Goal: Task Accomplishment & Management: Use online tool/utility

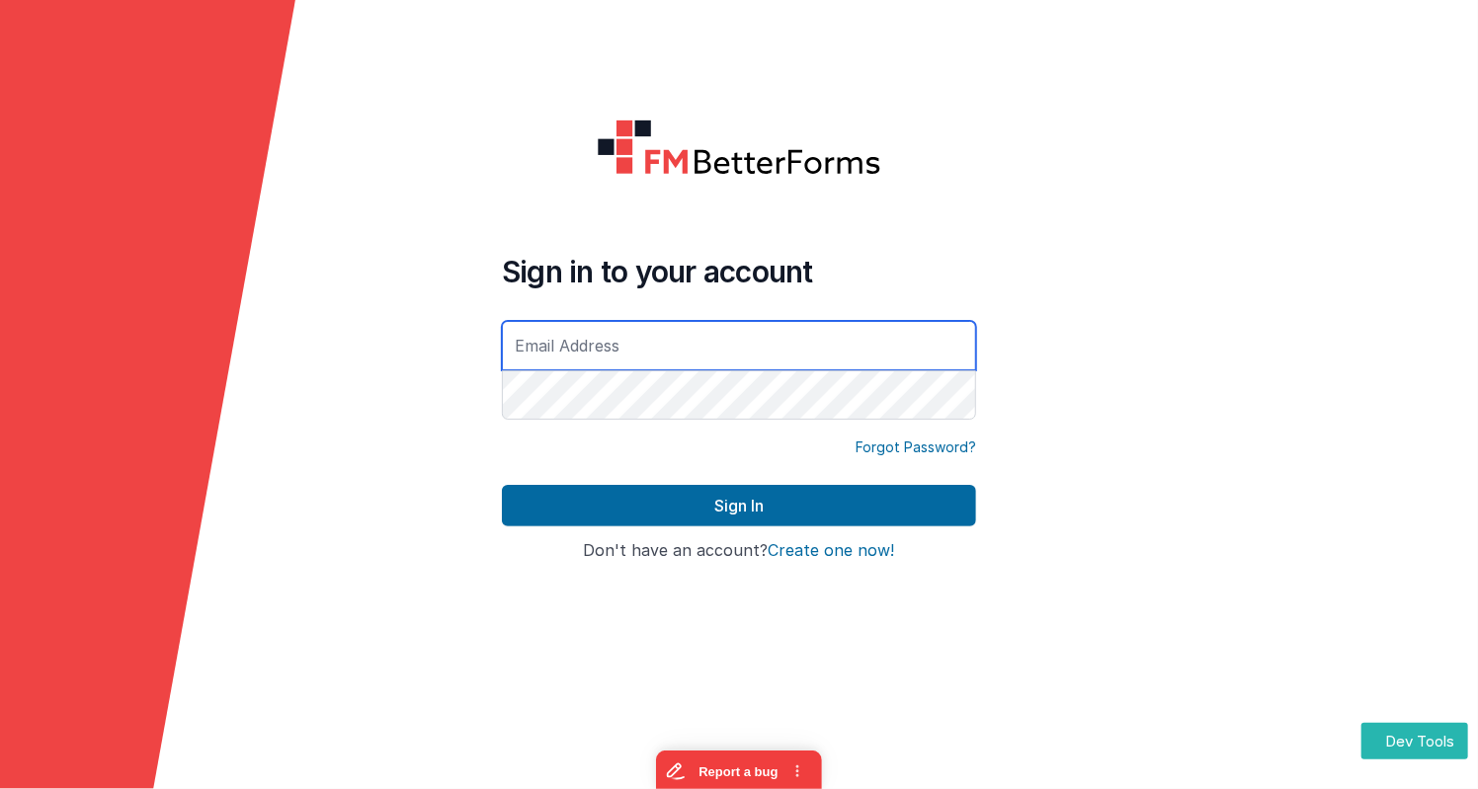
click at [0, 737] on com-1password-button at bounding box center [0, 789] width 0 height 0
type input "[EMAIL_ADDRESS][DOMAIN_NAME]"
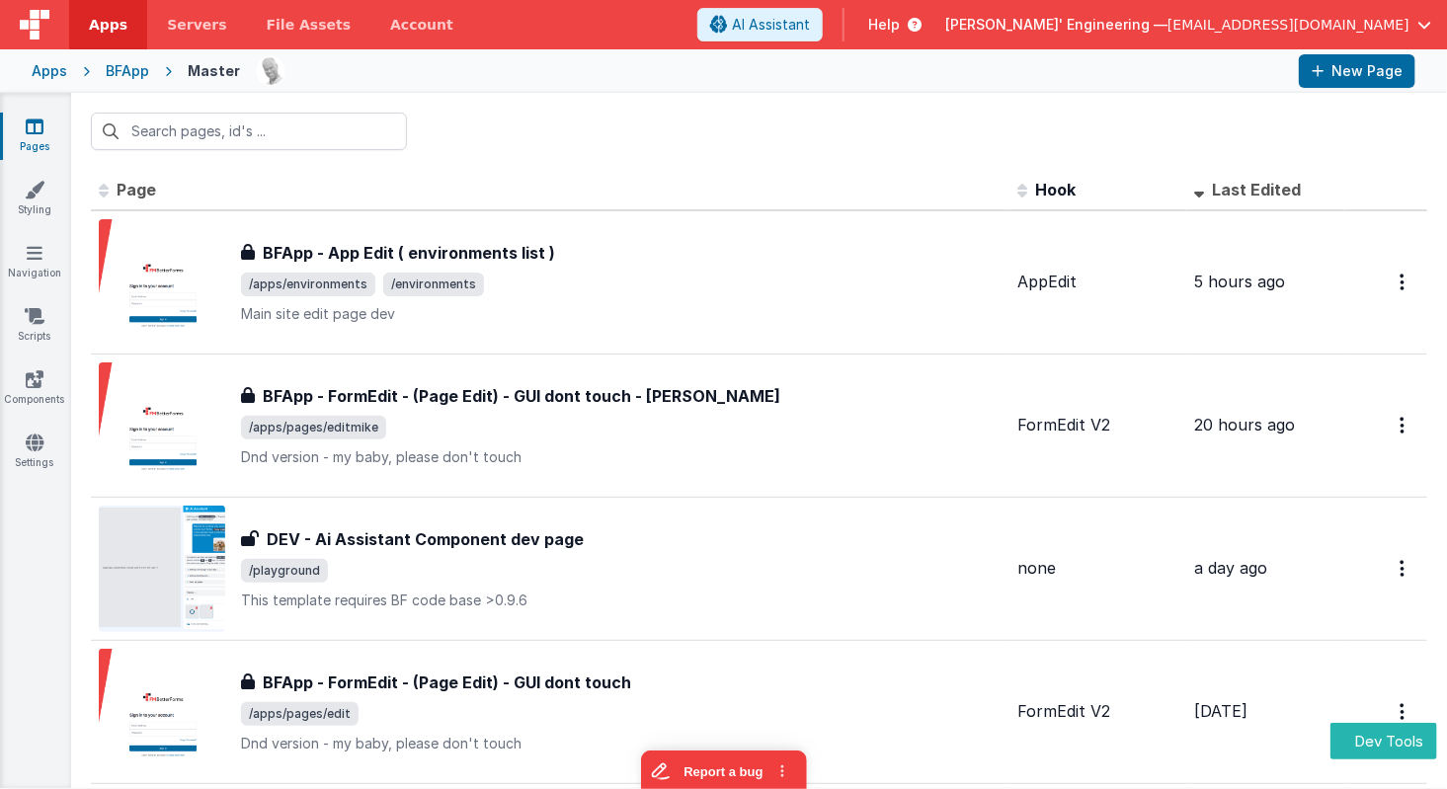
click at [28, 87] on div "Apps BFApp Master New Page" at bounding box center [723, 70] width 1447 height 43
click at [45, 78] on div "Apps" at bounding box center [50, 71] width 36 height 20
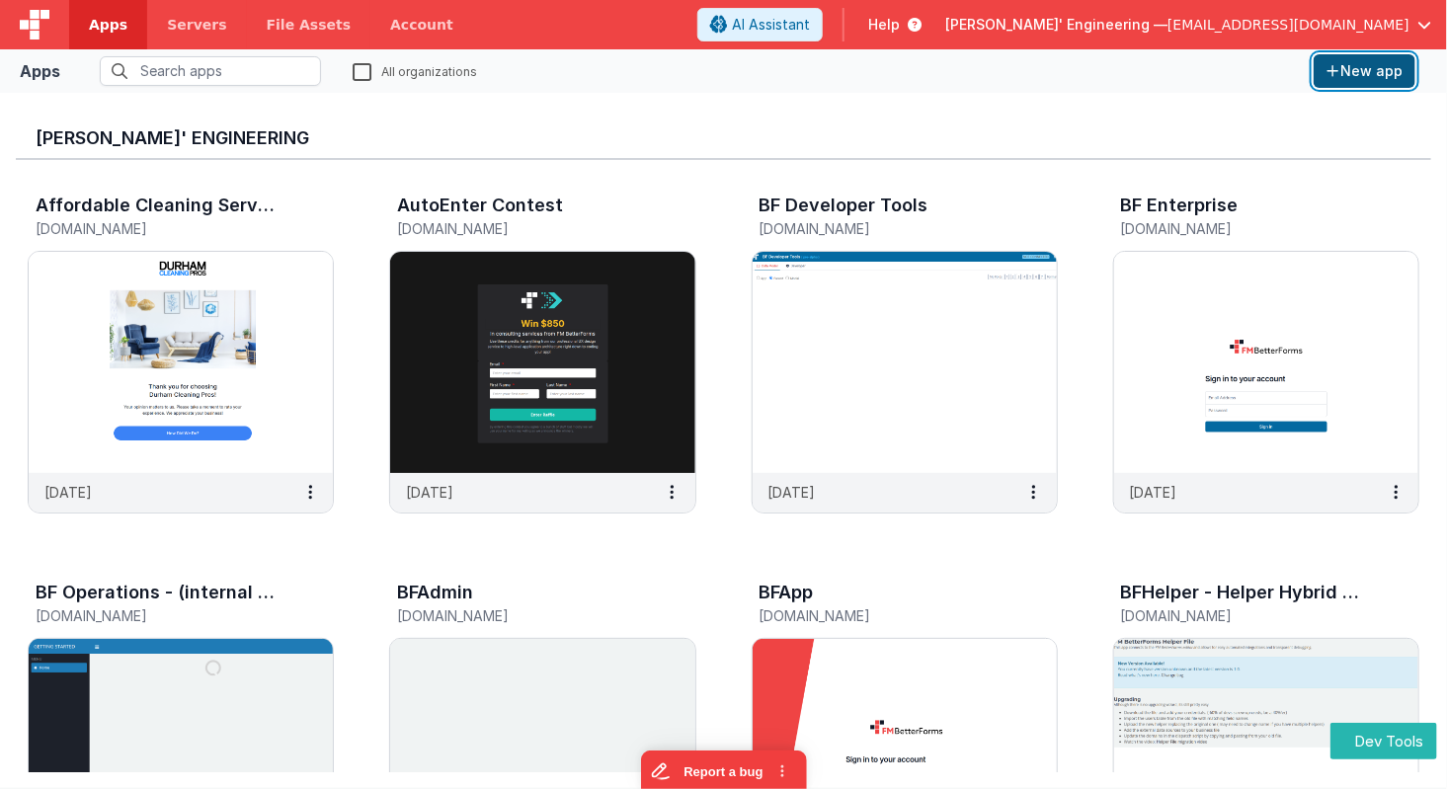
click at [1372, 84] on button "New app" at bounding box center [1365, 71] width 102 height 34
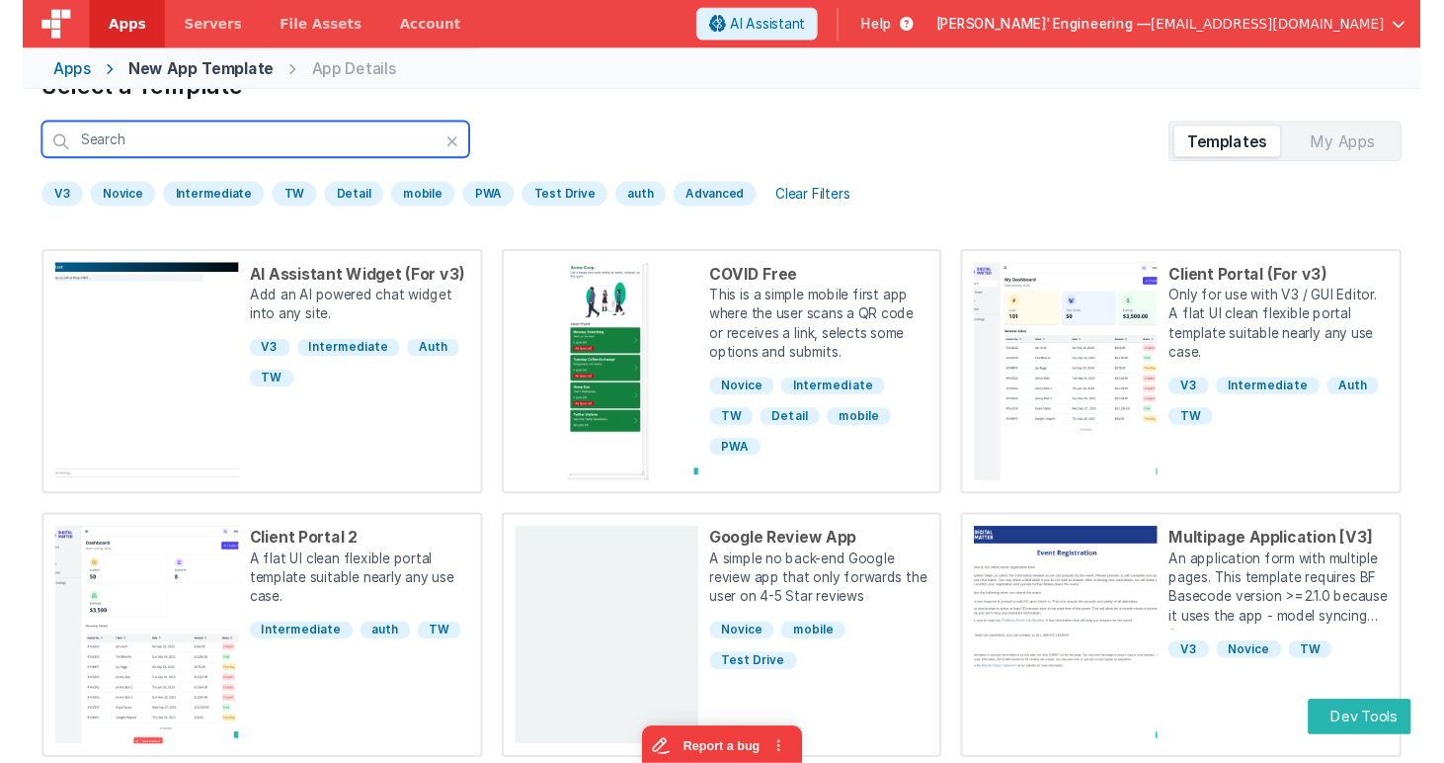
scroll to position [43, 0]
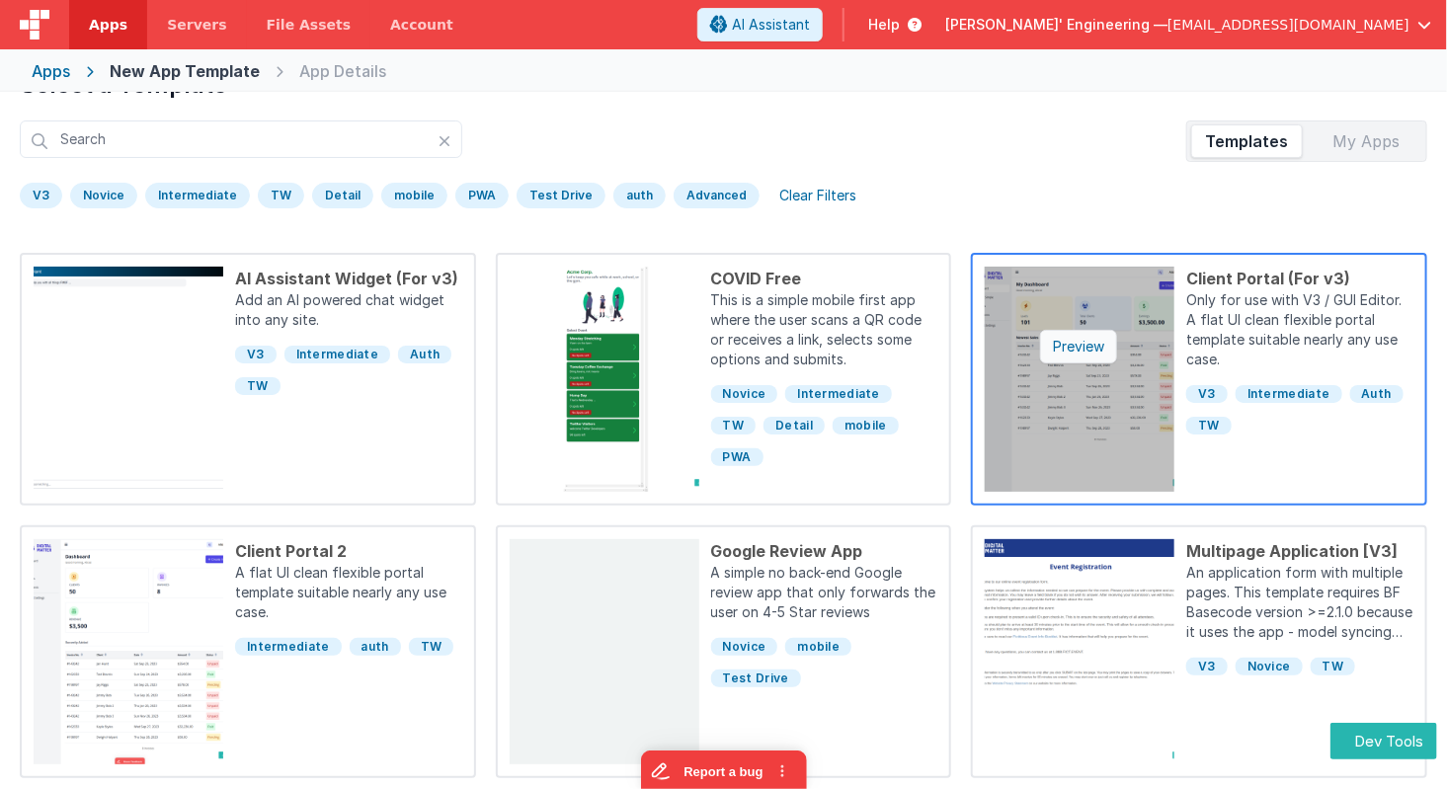
click at [1091, 341] on div "Preview" at bounding box center [1078, 347] width 77 height 34
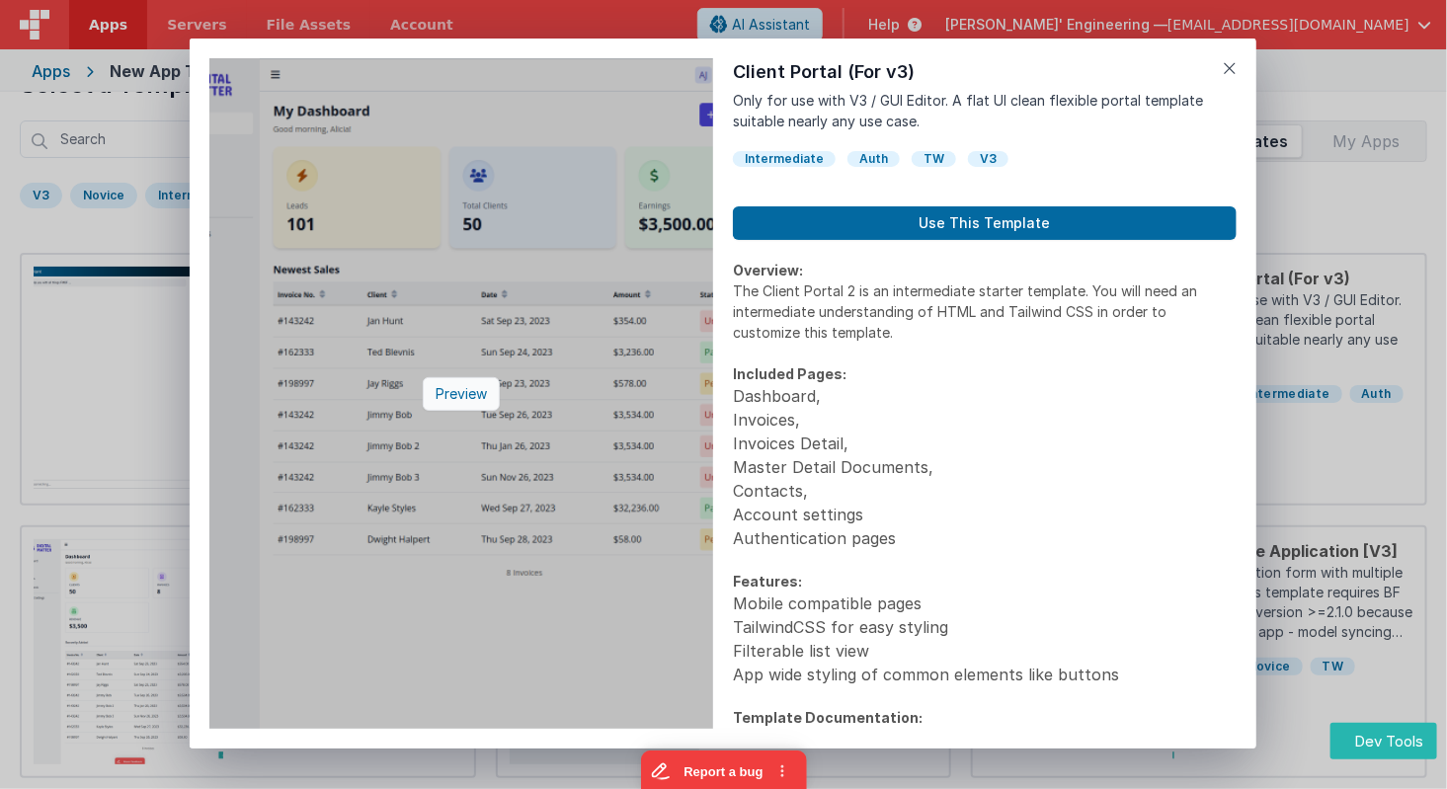
click at [457, 396] on div "Preview" at bounding box center [461, 394] width 77 height 34
click at [471, 392] on div "Preview" at bounding box center [461, 394] width 77 height 34
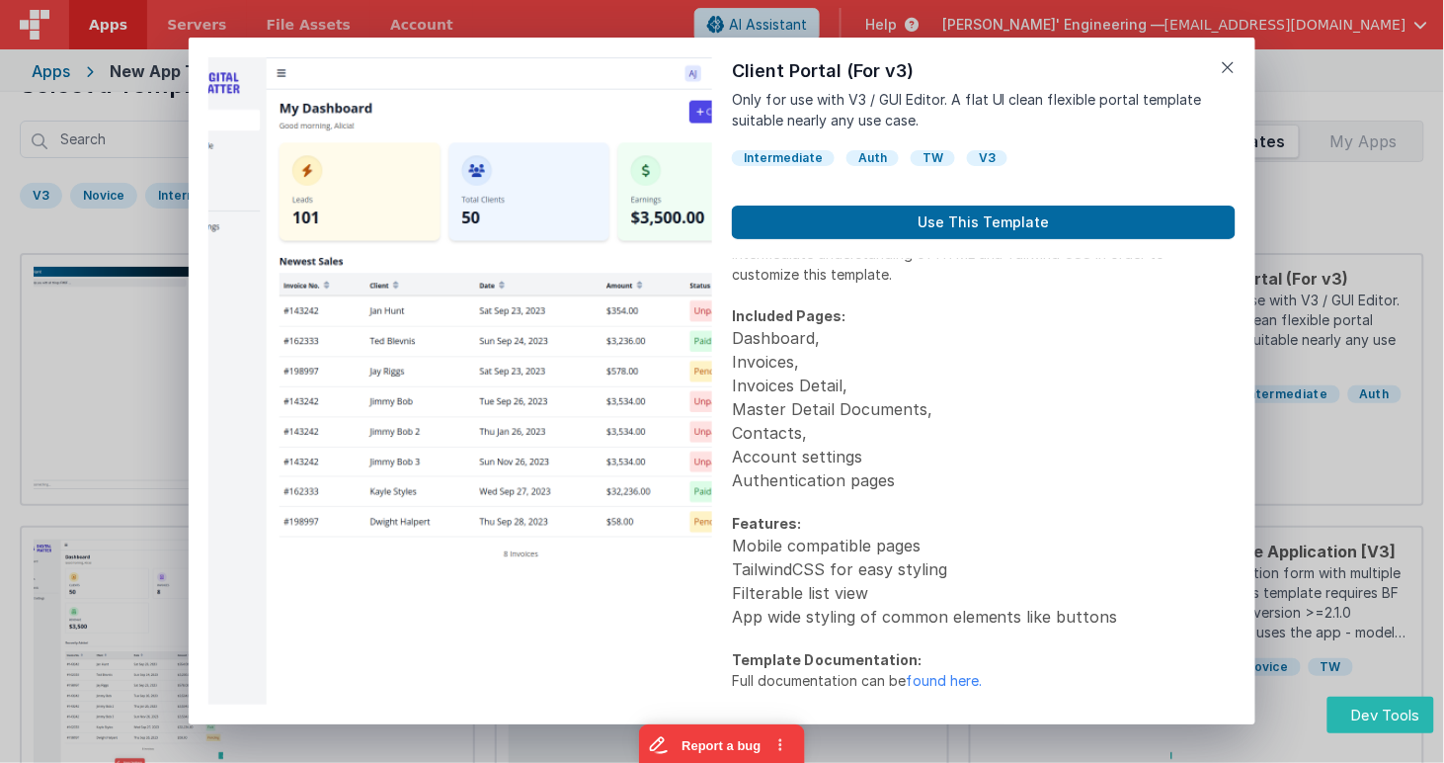
scroll to position [0, 0]
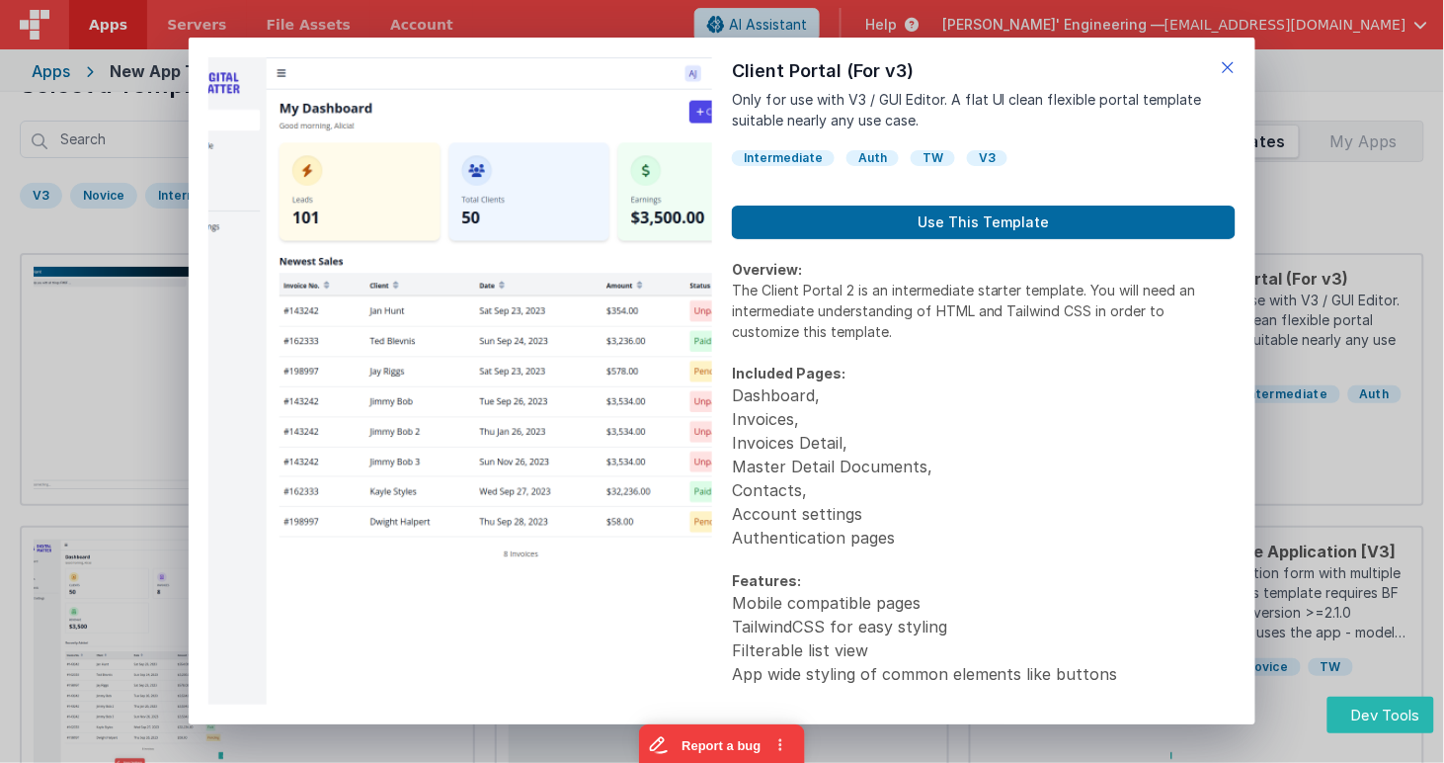
click at [1233, 59] on icon at bounding box center [1229, 67] width 14 height 28
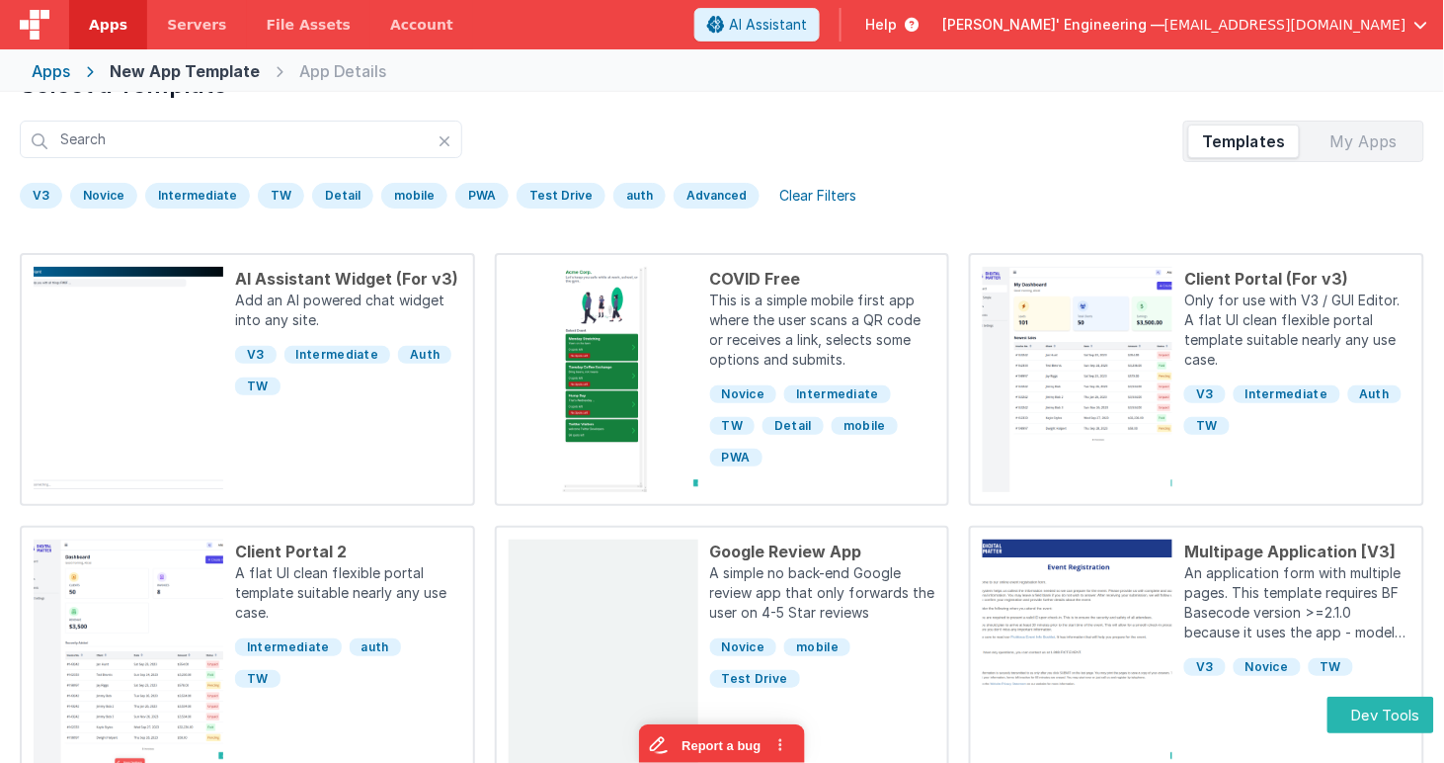
click at [1233, 59] on div "Apps New App Template App Details" at bounding box center [722, 70] width 1444 height 43
click at [1351, 141] on div "My Apps" at bounding box center [1364, 141] width 112 height 32
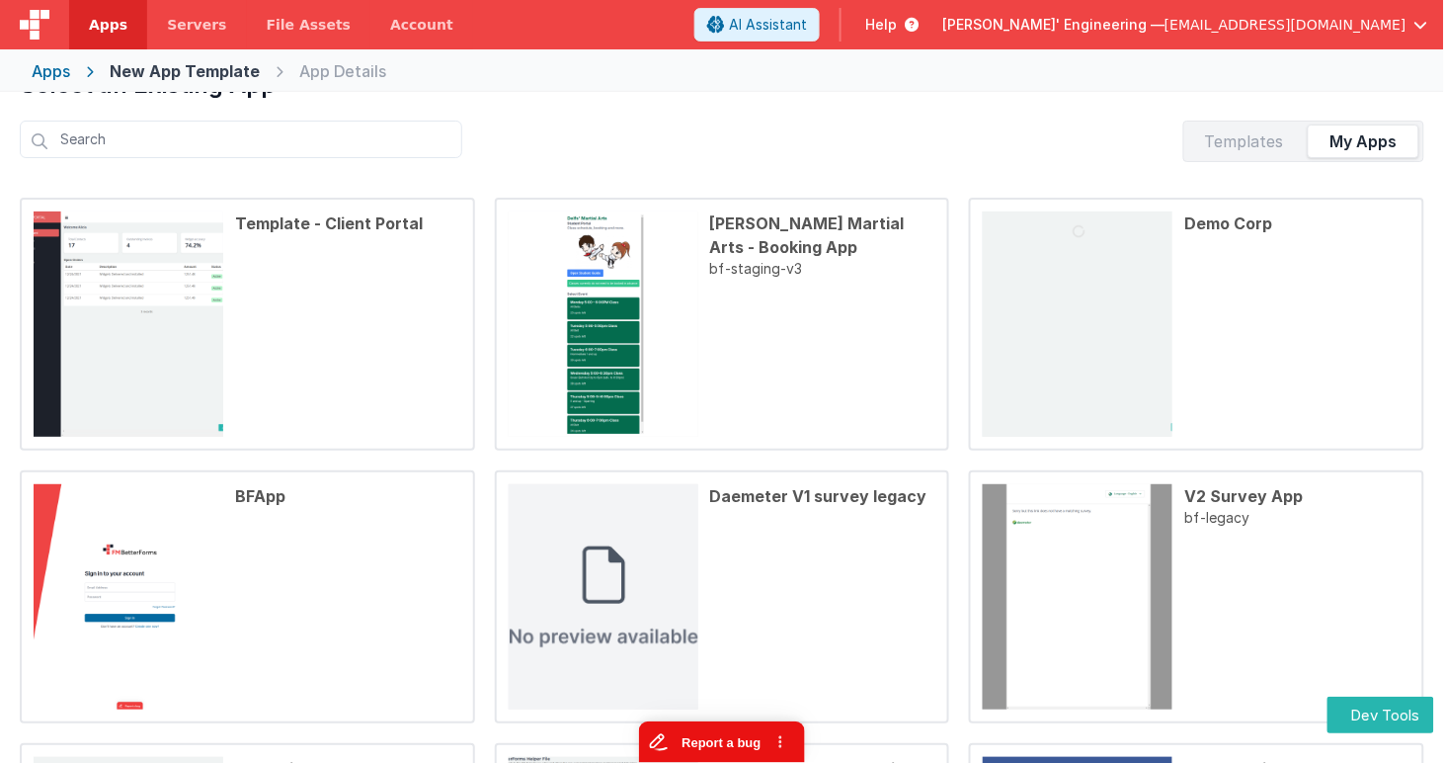
click at [715, 732] on button "Report a bug" at bounding box center [721, 740] width 166 height 41
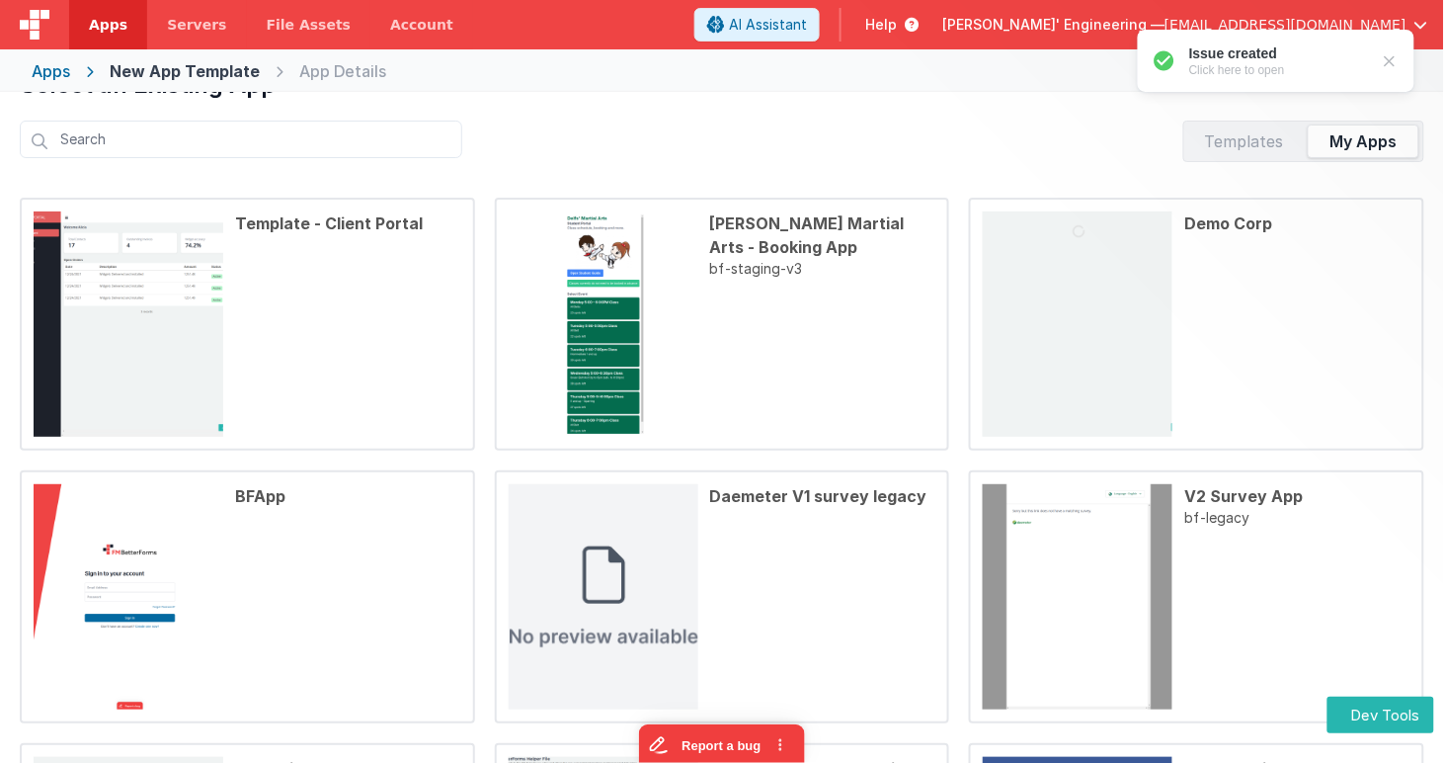
click at [1388, 58] on div at bounding box center [1389, 60] width 20 height 20
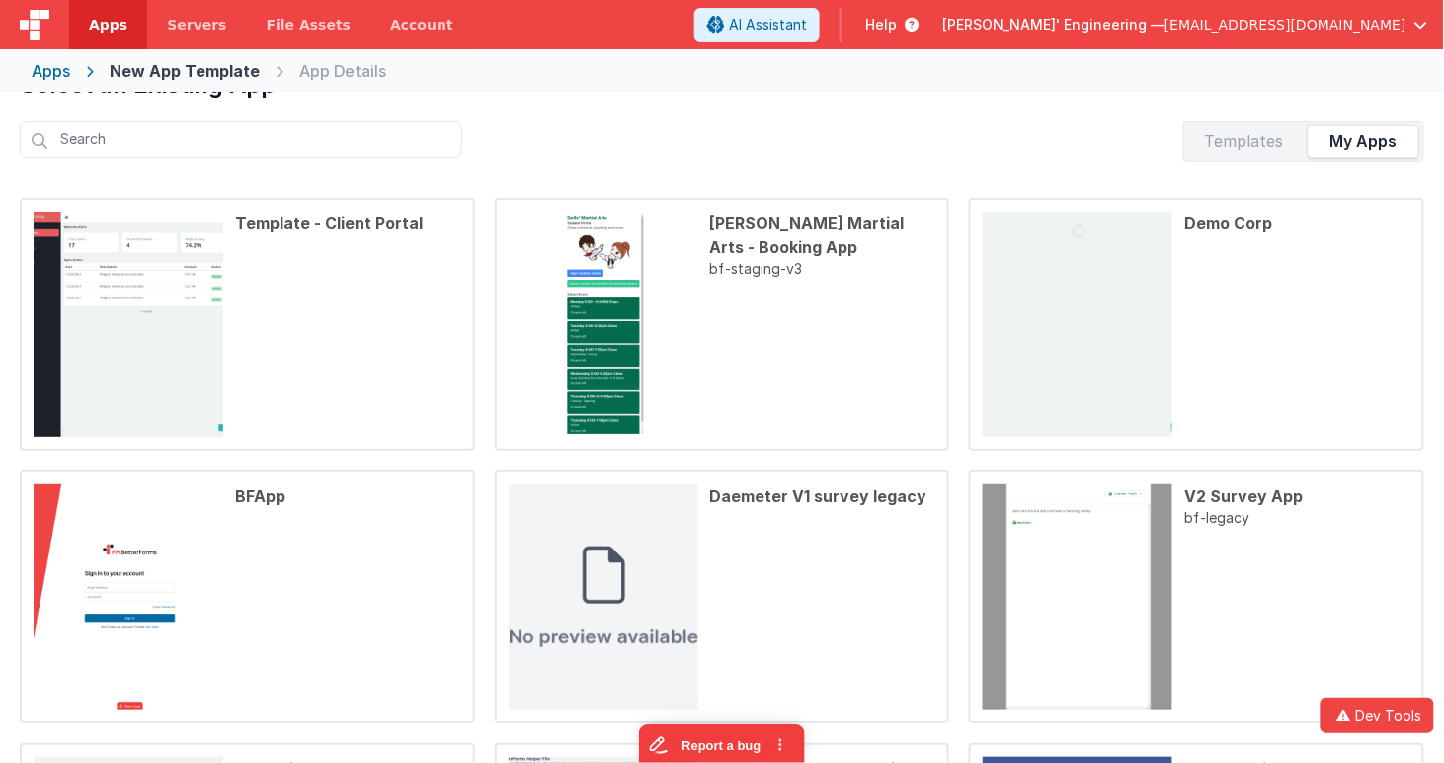
click at [57, 72] on div "Apps" at bounding box center [51, 71] width 39 height 24
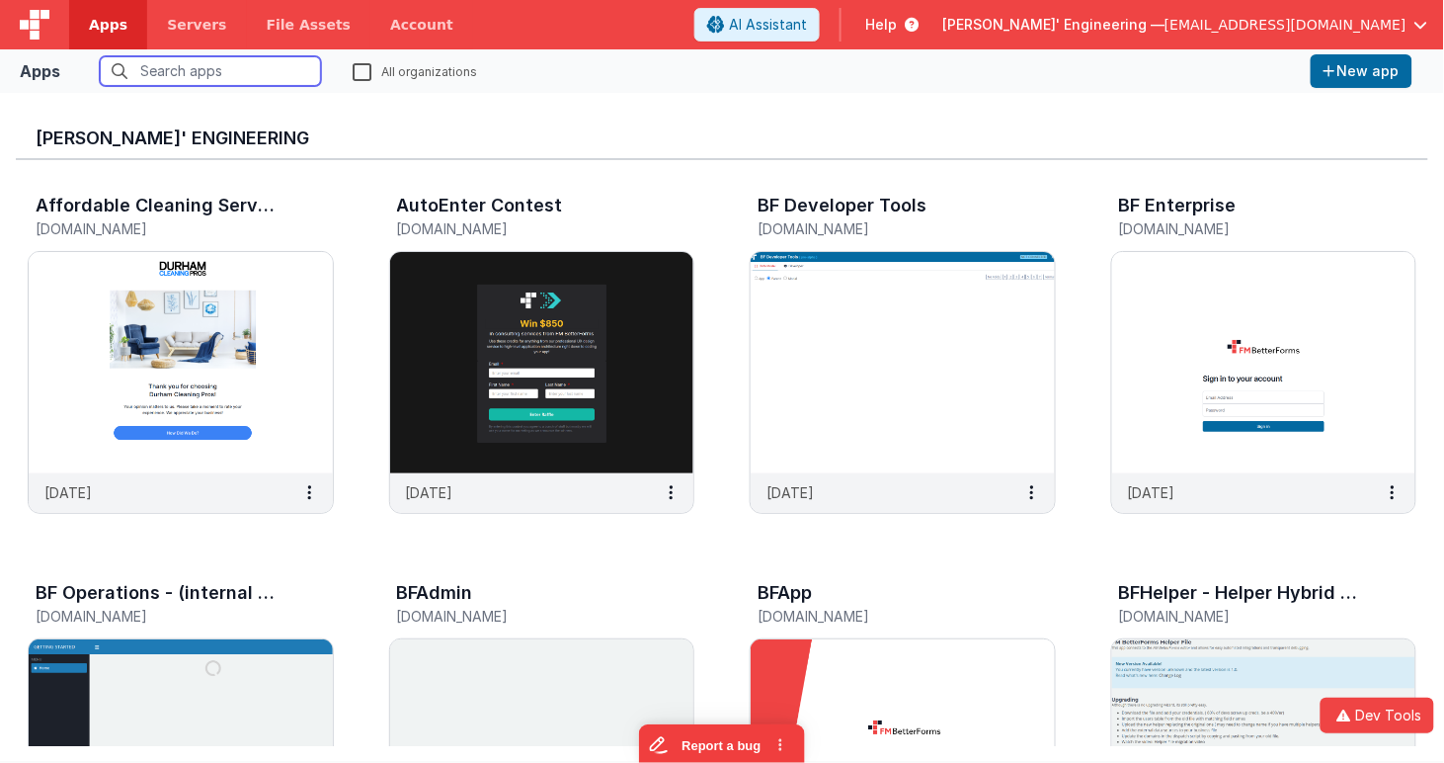
click at [266, 64] on input "text" at bounding box center [210, 71] width 221 height 30
